Goal: Information Seeking & Learning: Check status

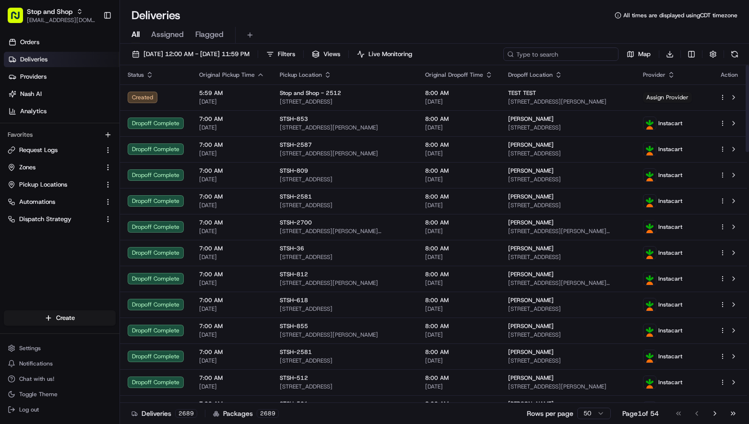
click at [587, 56] on input at bounding box center [560, 53] width 115 height 13
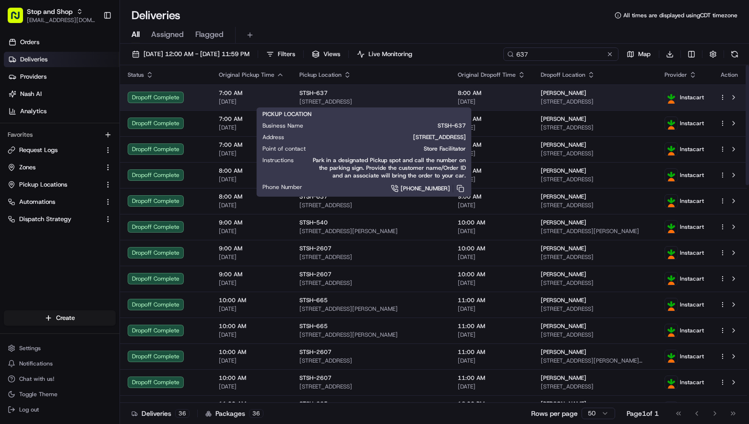
type input "637"
click at [382, 98] on span "[STREET_ADDRESS]" at bounding box center [370, 102] width 143 height 8
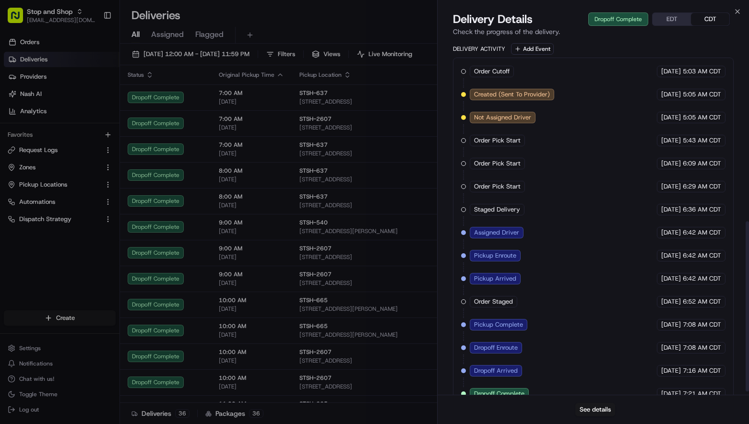
scroll to position [384, 0]
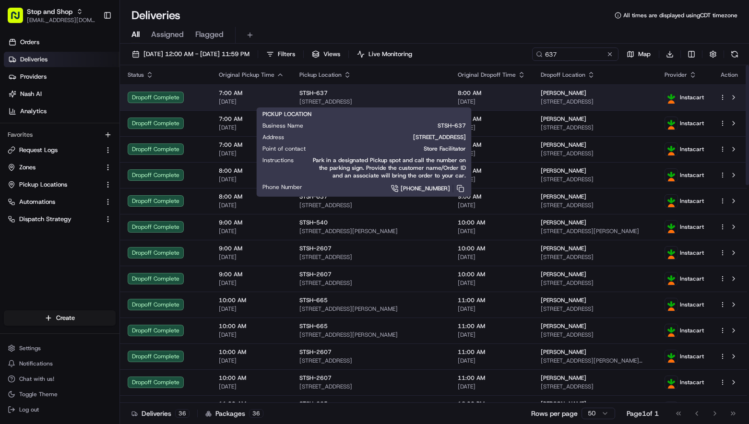
click at [319, 94] on span "STSH-637" at bounding box center [313, 93] width 28 height 8
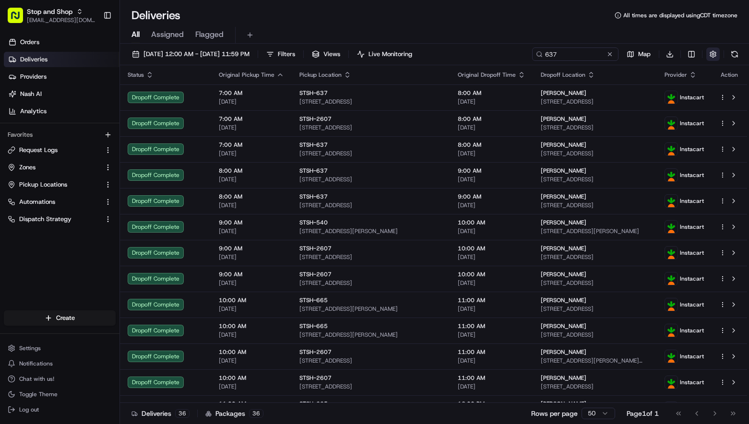
click at [715, 54] on button "button" at bounding box center [712, 53] width 13 height 13
click at [694, 55] on html "Stop and Shop [EMAIL_ADDRESS][DOMAIN_NAME] Toggle Sidebar Orders Deliveries Pro…" at bounding box center [374, 212] width 749 height 424
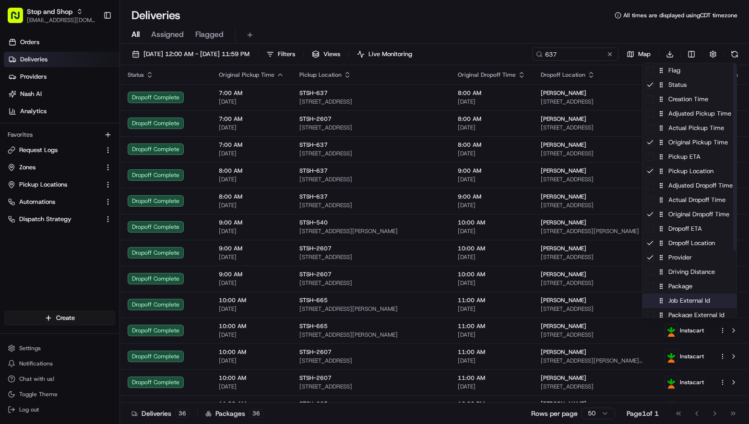
click at [668, 300] on div "Job External Id" at bounding box center [689, 301] width 94 height 14
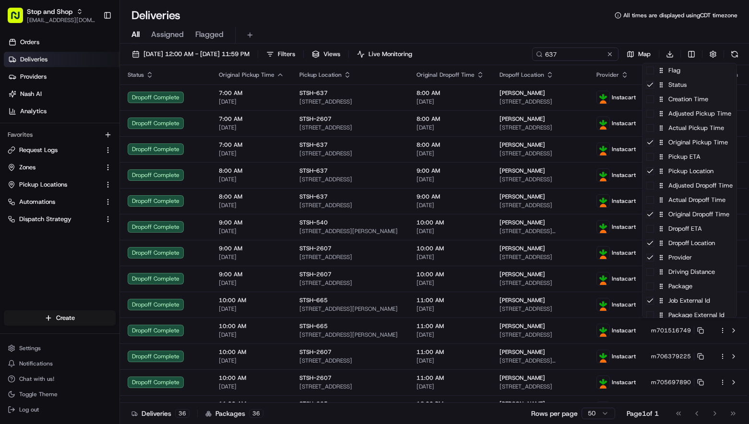
click at [567, 33] on html "Stop and Shop [EMAIL_ADDRESS][DOMAIN_NAME] Toggle Sidebar Orders Deliveries Pro…" at bounding box center [374, 212] width 749 height 424
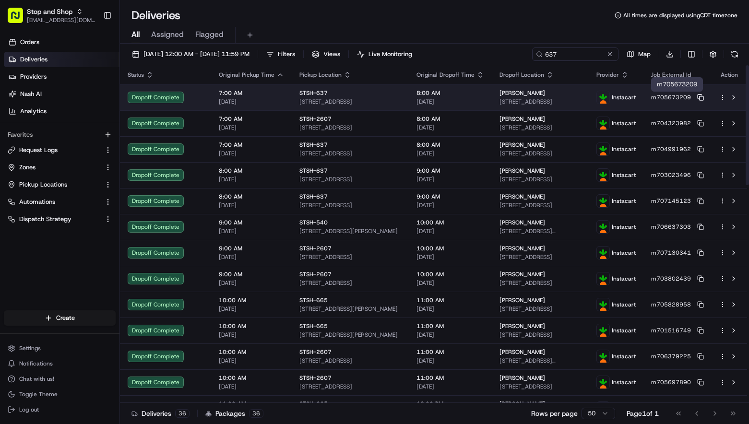
click at [702, 97] on icon at bounding box center [700, 97] width 7 height 7
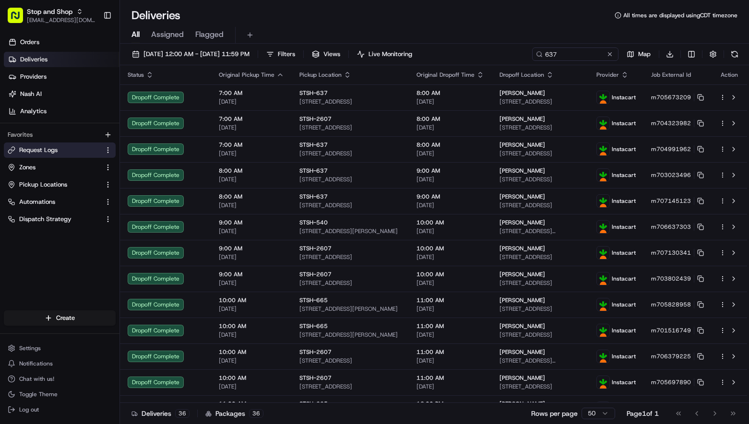
click at [48, 149] on span "Request Logs" at bounding box center [38, 150] width 38 height 9
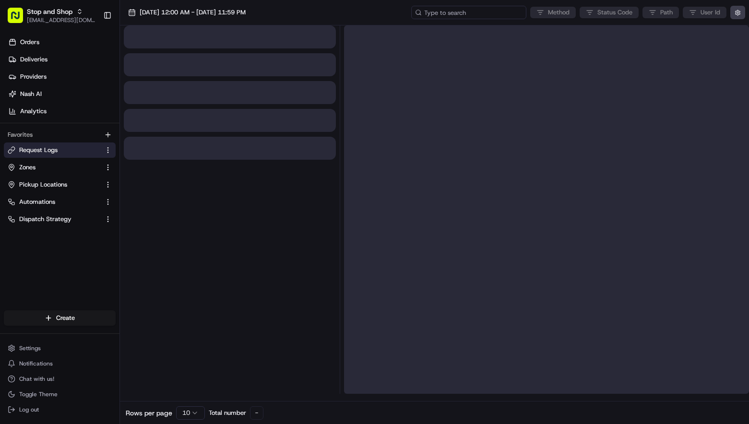
click at [493, 11] on input at bounding box center [468, 12] width 115 height 13
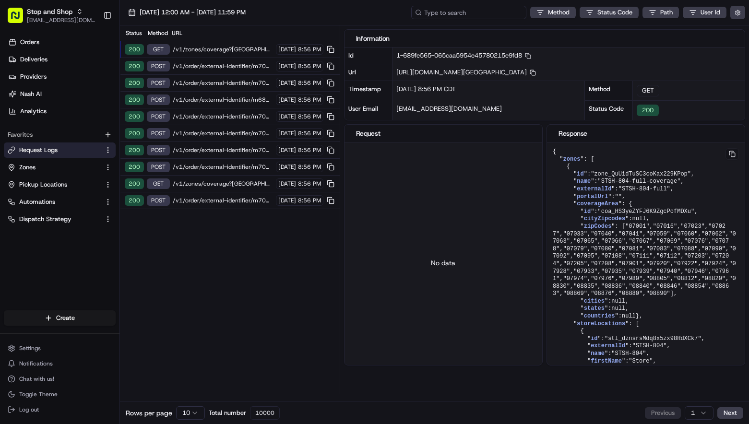
paste input "job_iaYKCY9QEjVTMPC7w6Mo5D"
type input "job_iaYKCY9QEjVTMPC7w6Mo5D"
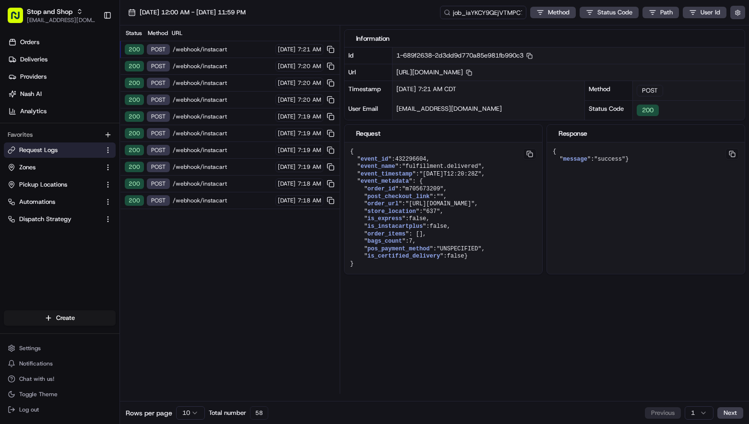
click at [212, 129] on div "200 POST /webhook/instacart [DATE] 7:19 AM" at bounding box center [230, 133] width 220 height 17
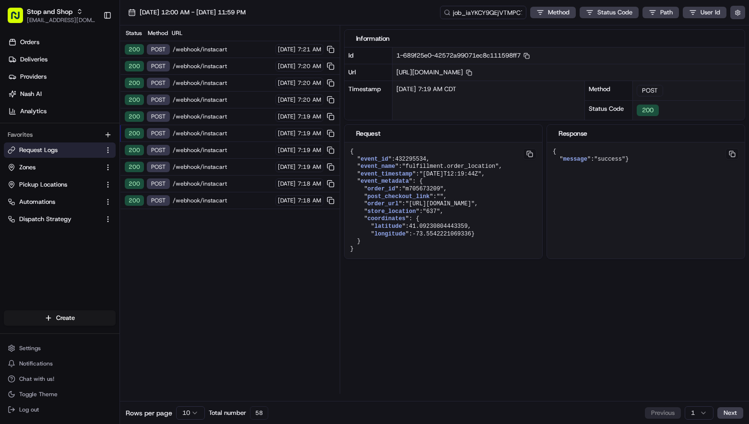
click at [202, 161] on div "200 POST /webhook/instacart [DATE] 7:19 AM" at bounding box center [230, 167] width 220 height 17
click at [211, 123] on div "200 POST /webhook/instacart [DATE] 7:19 AM" at bounding box center [230, 116] width 220 height 17
click at [231, 95] on div "200 POST /webhook/instacart [DATE] 7:20 AM" at bounding box center [230, 100] width 220 height 17
click at [235, 77] on div "200 POST /webhook/instacart [DATE] 7:20 AM" at bounding box center [230, 83] width 220 height 17
click at [246, 69] on span "/webhook/instacart" at bounding box center [223, 66] width 100 height 8
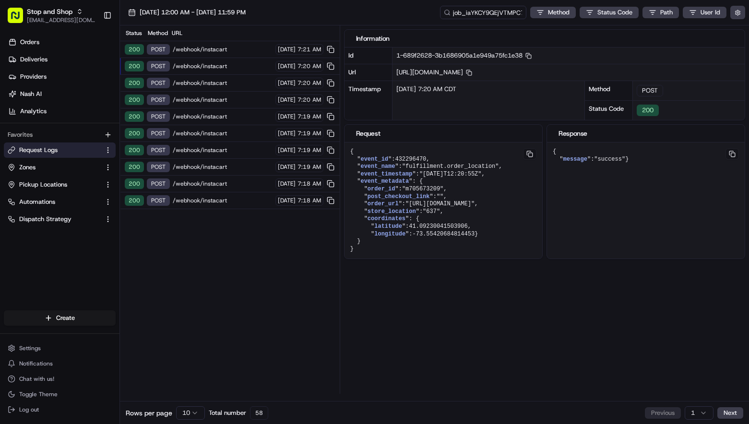
click at [250, 56] on div "200 POST /webhook/instacart [DATE] 7:21 AM" at bounding box center [230, 49] width 220 height 17
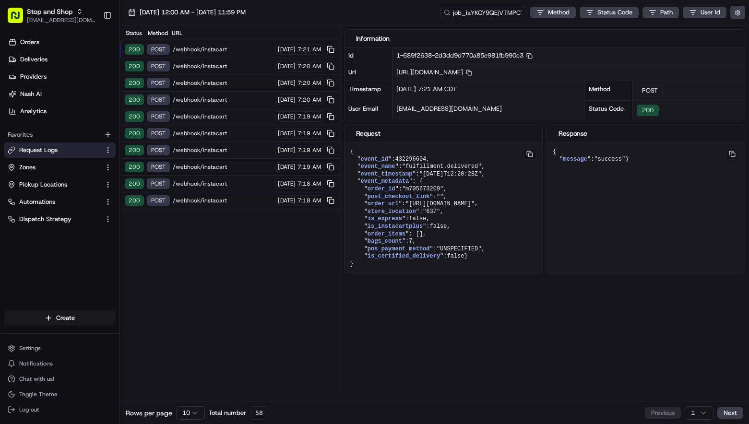
click at [226, 198] on span "/webhook/instacart" at bounding box center [223, 201] width 100 height 8
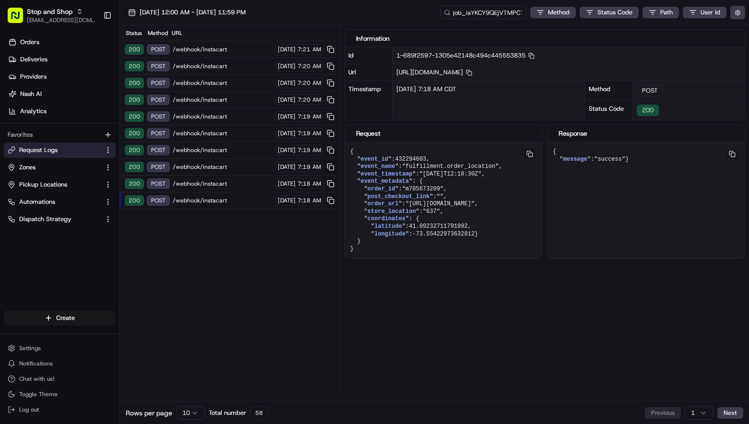
click at [229, 186] on span "/webhook/instacart" at bounding box center [223, 184] width 100 height 8
click at [180, 413] on html "Stop and Shop [EMAIL_ADDRESS][DOMAIN_NAME] Toggle Sidebar Orders Deliveries Pro…" at bounding box center [374, 212] width 749 height 424
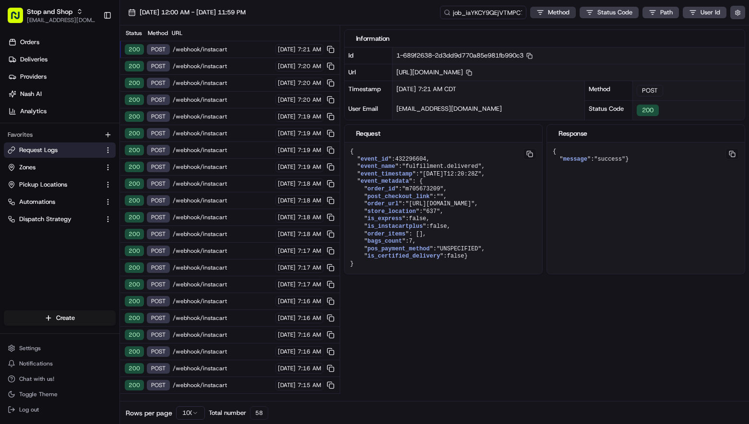
click at [562, 12] on html "Stop and Shop [EMAIL_ADDRESS][DOMAIN_NAME] Toggle Sidebar Orders Deliveries Pro…" at bounding box center [374, 212] width 749 height 424
click at [530, 64] on div "PATCH 2682" at bounding box center [552, 61] width 114 height 16
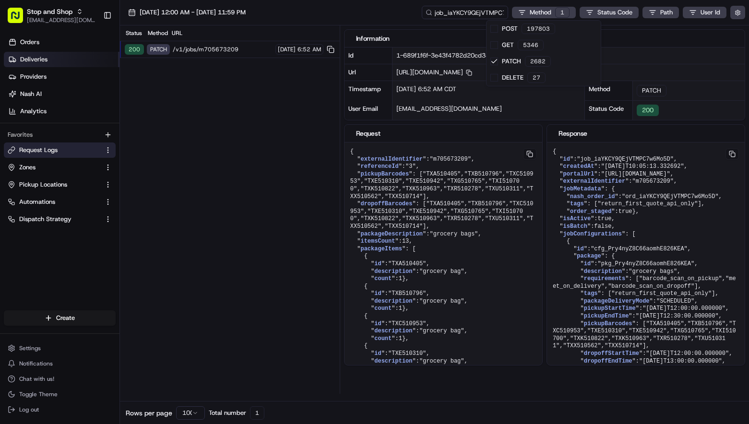
click at [37, 62] on html "Stop and Shop [EMAIL_ADDRESS][DOMAIN_NAME] Toggle Sidebar Orders Deliveries Pro…" at bounding box center [374, 212] width 749 height 424
click at [37, 62] on span "Deliveries" at bounding box center [33, 59] width 27 height 9
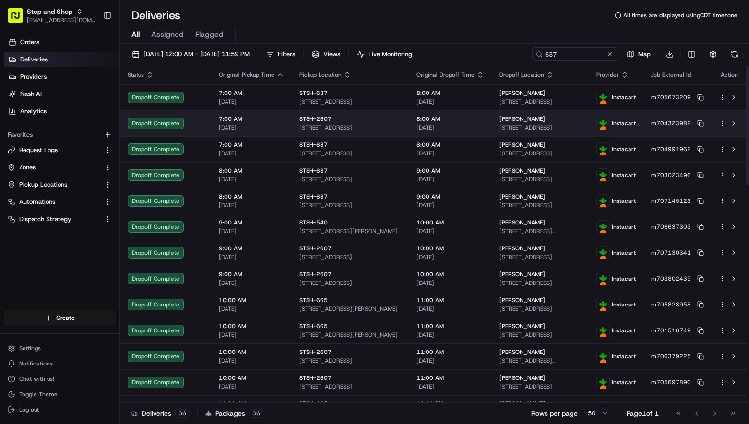
click at [271, 127] on span "[DATE]" at bounding box center [251, 128] width 65 height 8
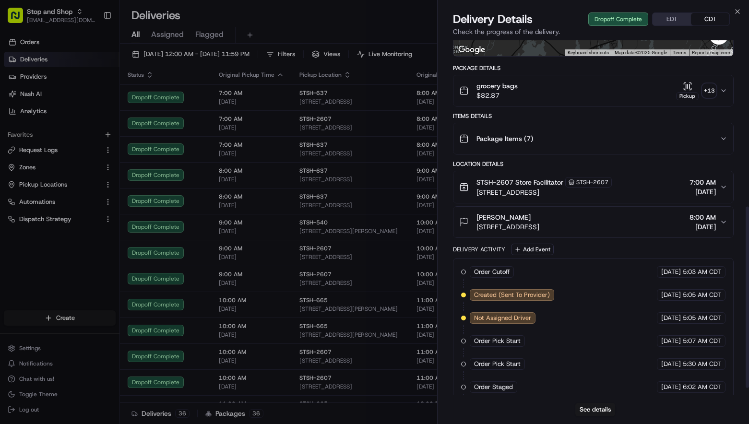
scroll to position [338, 0]
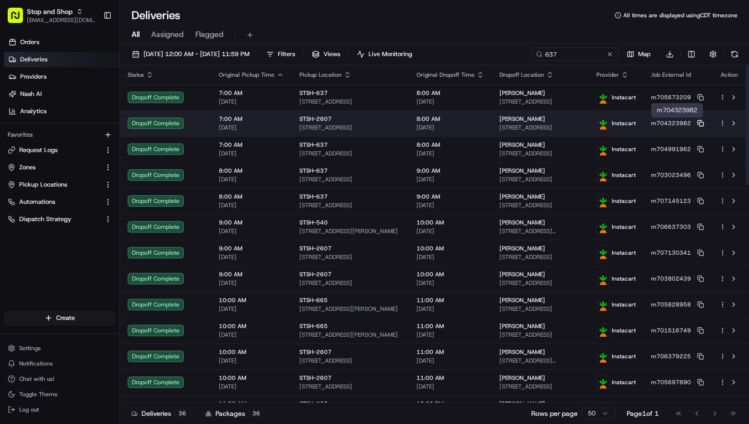
click at [699, 123] on icon at bounding box center [700, 123] width 7 height 7
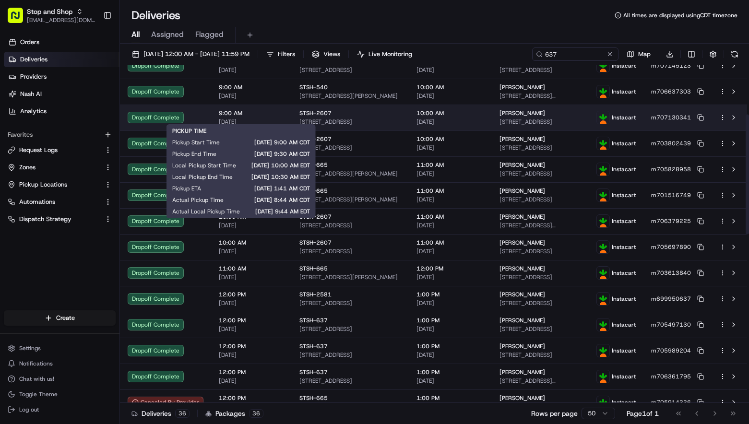
scroll to position [147, 0]
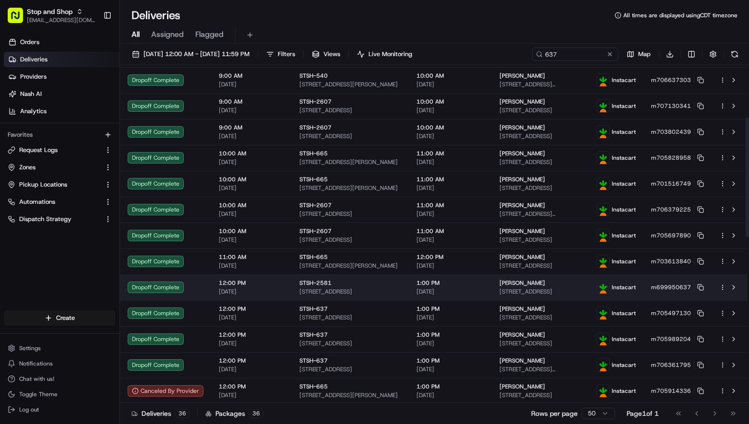
click at [248, 282] on span "12:00 PM" at bounding box center [251, 283] width 65 height 8
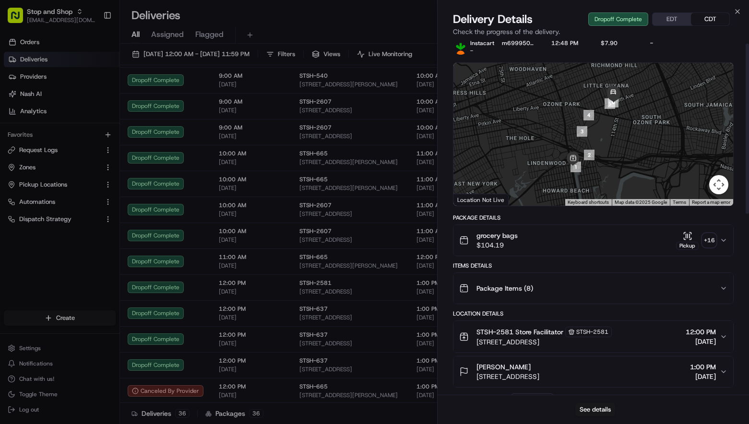
scroll to position [24, 0]
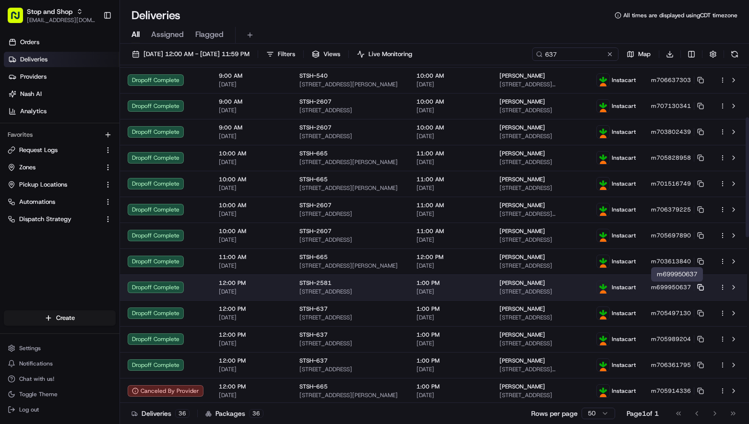
click at [697, 288] on icon at bounding box center [699, 286] width 4 height 4
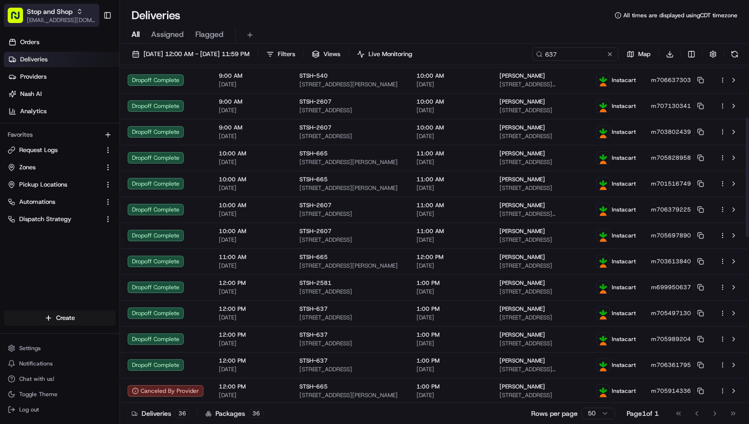
click at [67, 12] on span "Stop and Shop" at bounding box center [50, 12] width 46 height 10
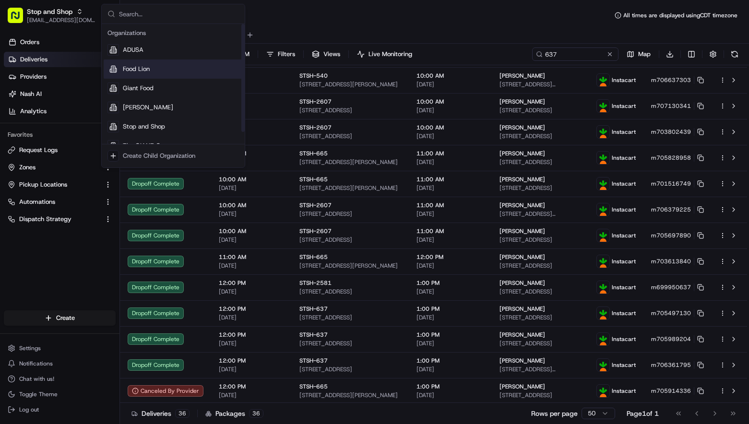
click at [153, 65] on div "Food Lion" at bounding box center [173, 68] width 139 height 19
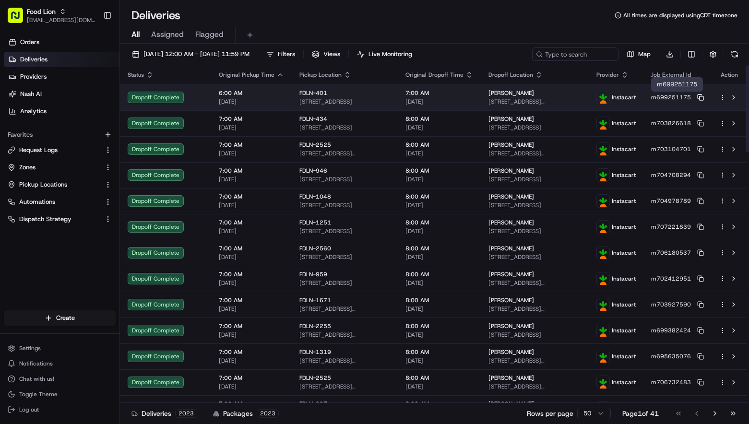
click at [703, 96] on rect at bounding box center [701, 98] width 4 height 4
